Goal: Task Accomplishment & Management: Manage account settings

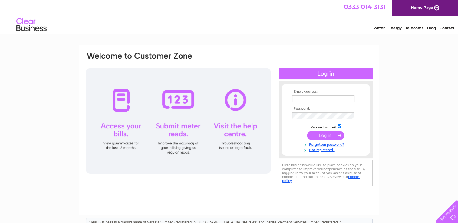
type input "charlie.o@bathroomsbydesign.com"
click at [321, 134] on input "submit" at bounding box center [325, 135] width 37 height 8
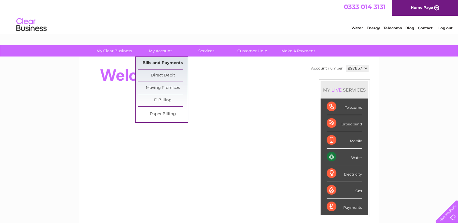
click at [156, 61] on link "Bills and Payments" at bounding box center [163, 63] width 50 height 12
click at [171, 66] on link "Bills and Payments" at bounding box center [163, 63] width 50 height 12
click at [172, 63] on link "Bills and Payments" at bounding box center [163, 63] width 50 height 12
click at [155, 62] on link "Bills and Payments" at bounding box center [163, 63] width 50 height 12
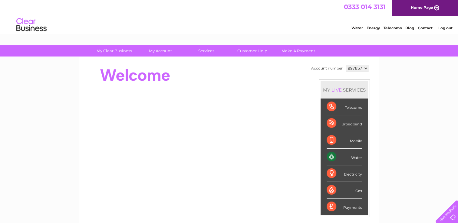
click at [422, 117] on div "My Clear Business Login Details My Details My Preferences Link Account My Accou…" at bounding box center [229, 215] width 458 height 340
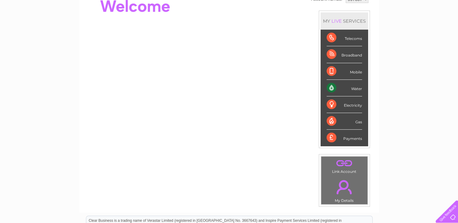
scroll to position [121, 0]
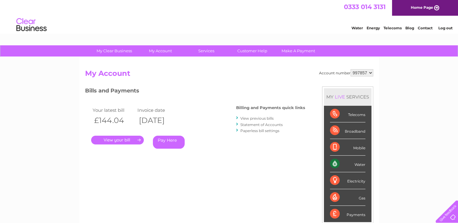
click at [126, 141] on link "." at bounding box center [117, 140] width 53 height 9
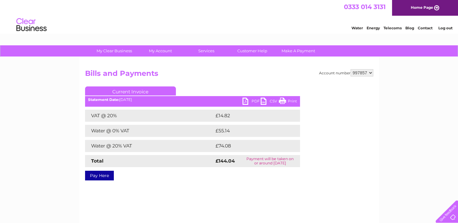
click at [255, 103] on link "PDF" at bounding box center [251, 102] width 18 height 9
